Goal: Obtain resource: Download file/media

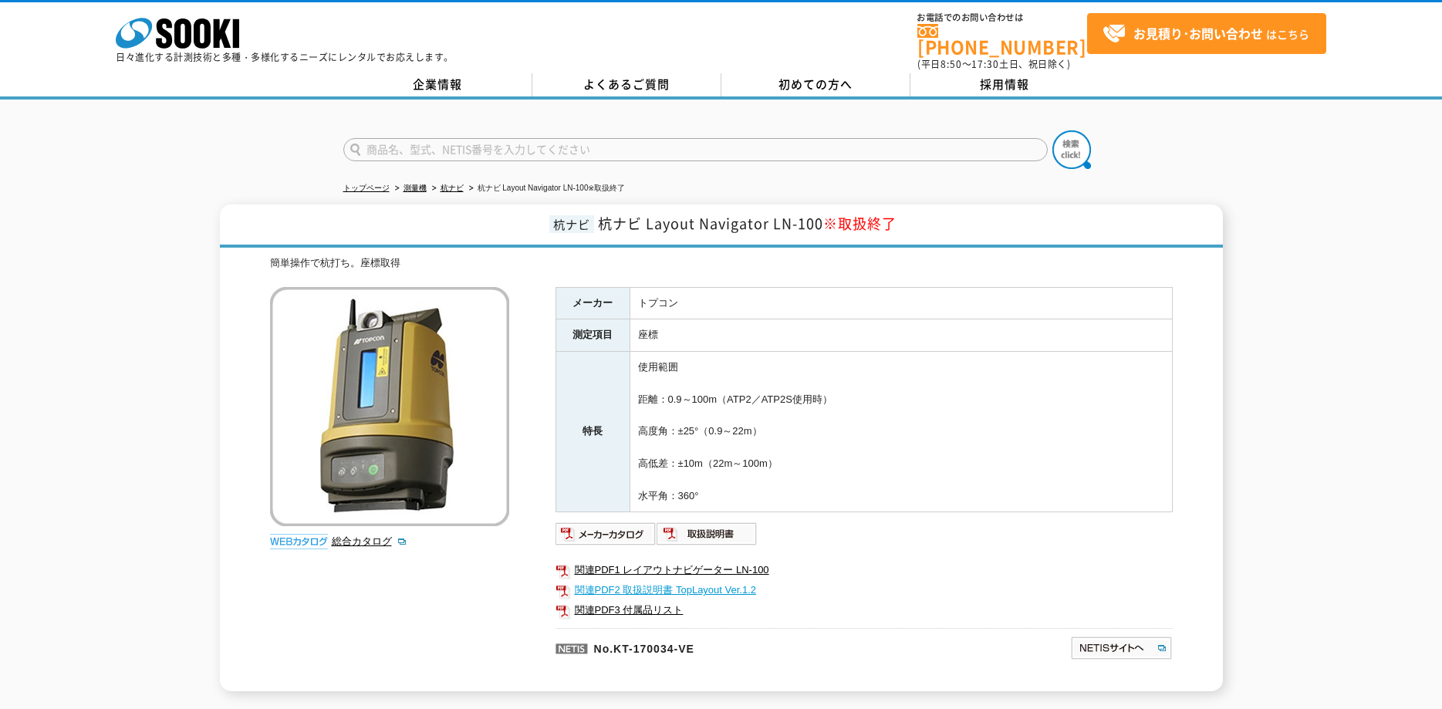
click at [651, 583] on link "関連PDF2 取扱説明書 TopLayout Ver.1.2" at bounding box center [864, 590] width 617 height 20
click at [695, 562] on link "関連PDF1 レイアウトナビゲーター LN-100" at bounding box center [864, 570] width 617 height 20
click at [613, 566] on link "関連PDF1 レイアウトナビゲーター LN-100" at bounding box center [864, 570] width 617 height 20
click at [668, 584] on link "関連PDF2 取扱説明書 TopLayout Ver.1.2" at bounding box center [864, 590] width 617 height 20
